Goal: Transaction & Acquisition: Download file/media

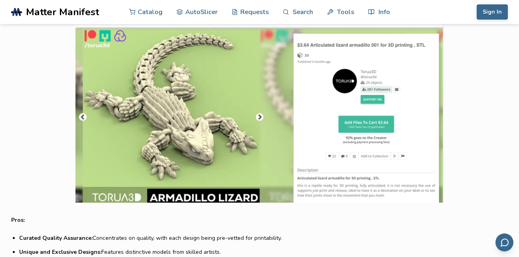
scroll to position [2143, 0]
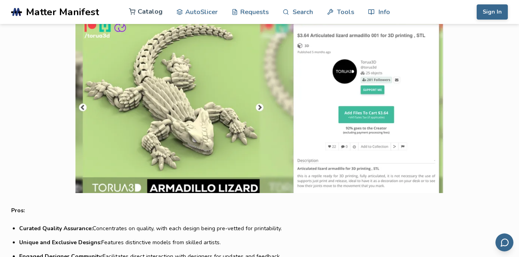
click at [149, 11] on link "Catalog" at bounding box center [146, 12] width 34 height 24
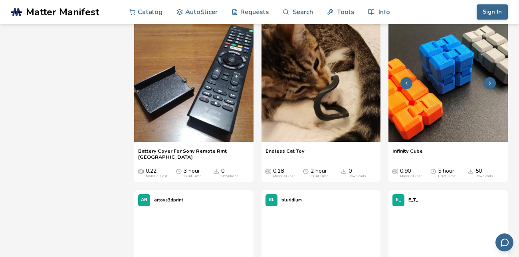
scroll to position [317, 0]
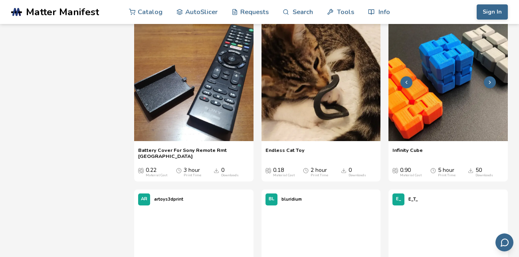
click at [493, 85] on button at bounding box center [490, 82] width 12 height 12
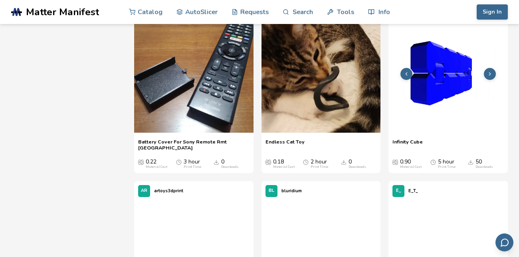
scroll to position [327, 0]
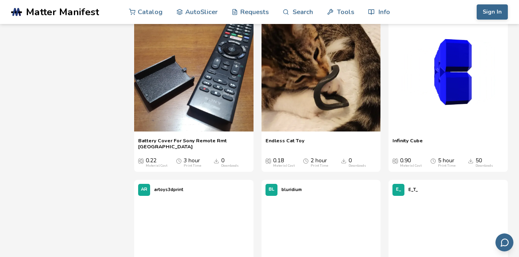
click at [413, 141] on span "Infinity Cube" at bounding box center [407, 143] width 30 height 12
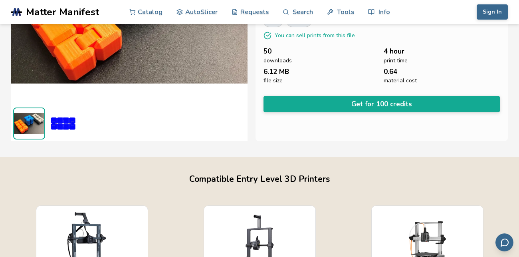
scroll to position [128, 0]
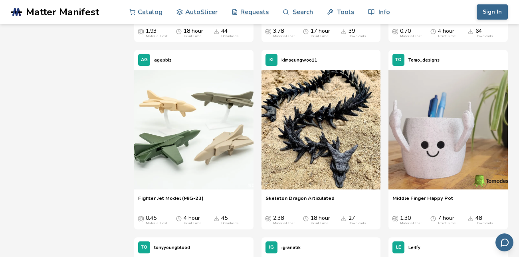
scroll to position [864, 0]
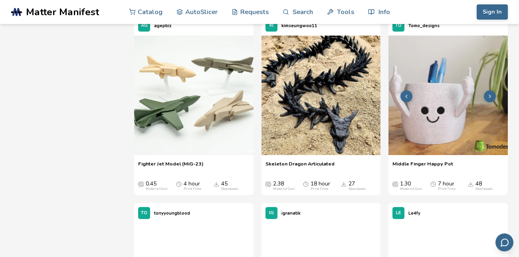
click at [456, 130] on img at bounding box center [447, 95] width 119 height 119
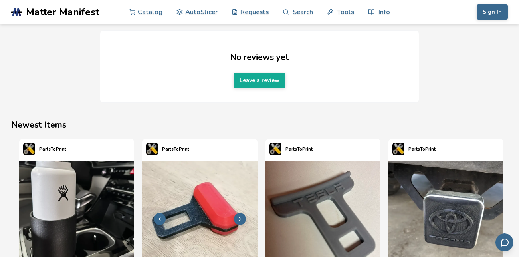
scroll to position [864, 0]
